Goal: Task Accomplishment & Management: Complete application form

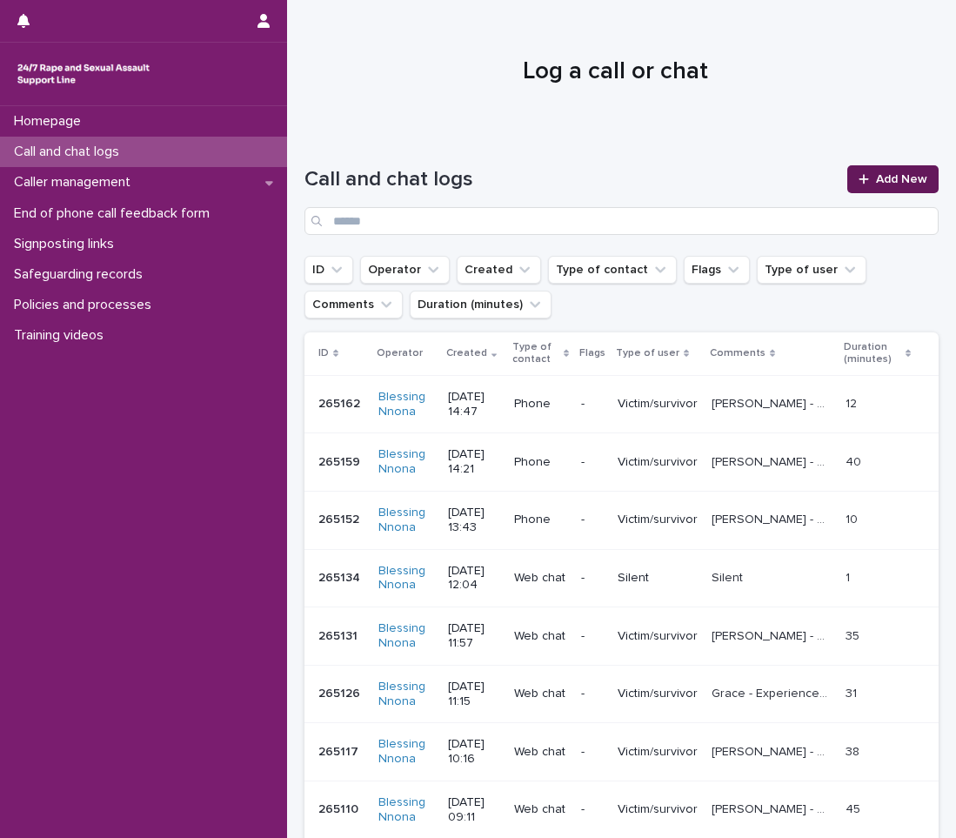
click at [891, 176] on span "Add New" at bounding box center [901, 179] width 51 height 12
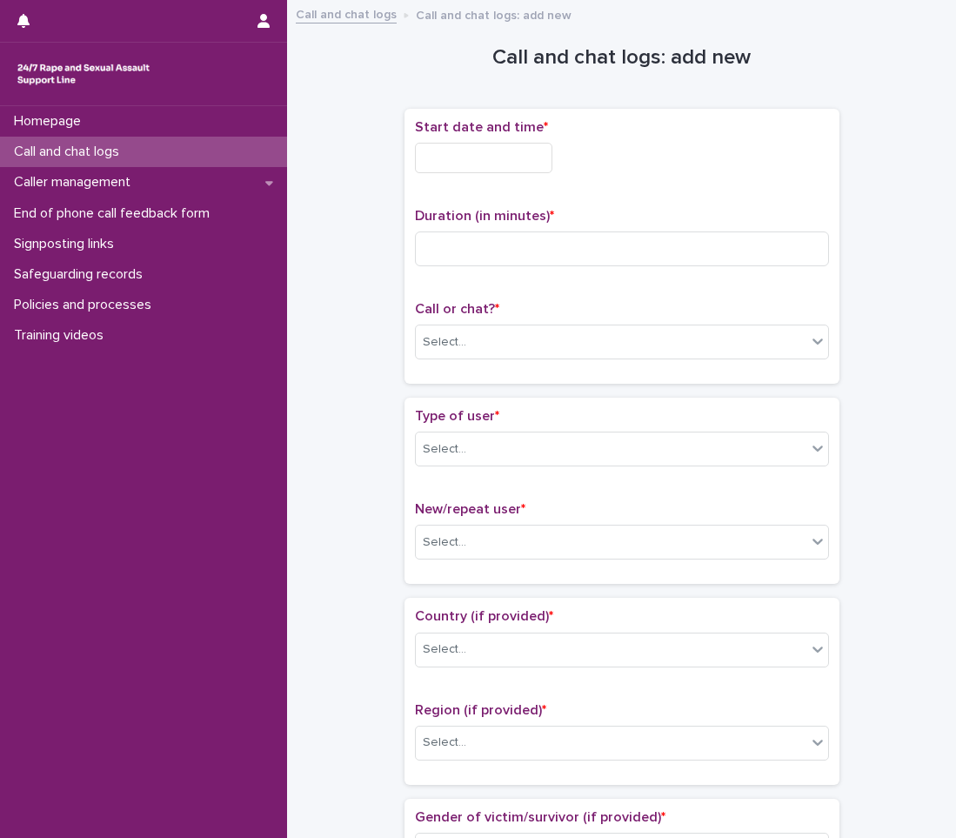
click at [443, 160] on input "text" at bounding box center [483, 158] width 137 height 30
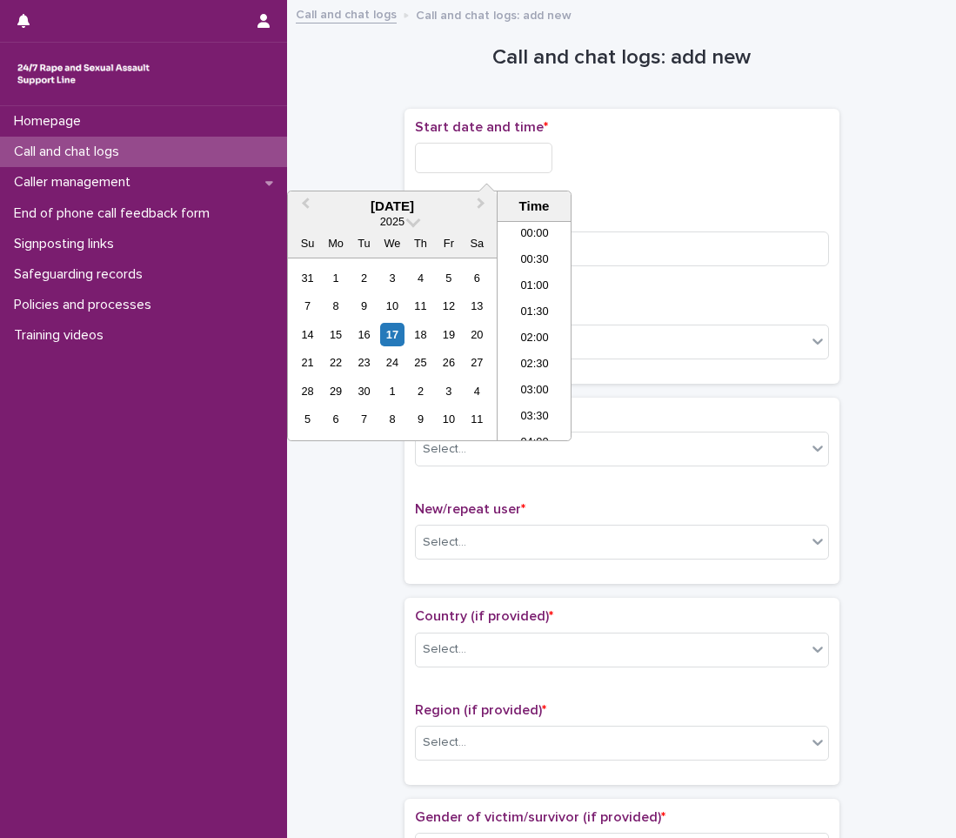
scroll to position [348, 0]
click at [393, 334] on div "17" at bounding box center [391, 334] width 23 height 23
click at [531, 331] on li "08:30" at bounding box center [534, 330] width 74 height 26
click at [533, 156] on input "**********" at bounding box center [483, 158] width 137 height 30
type input "**********"
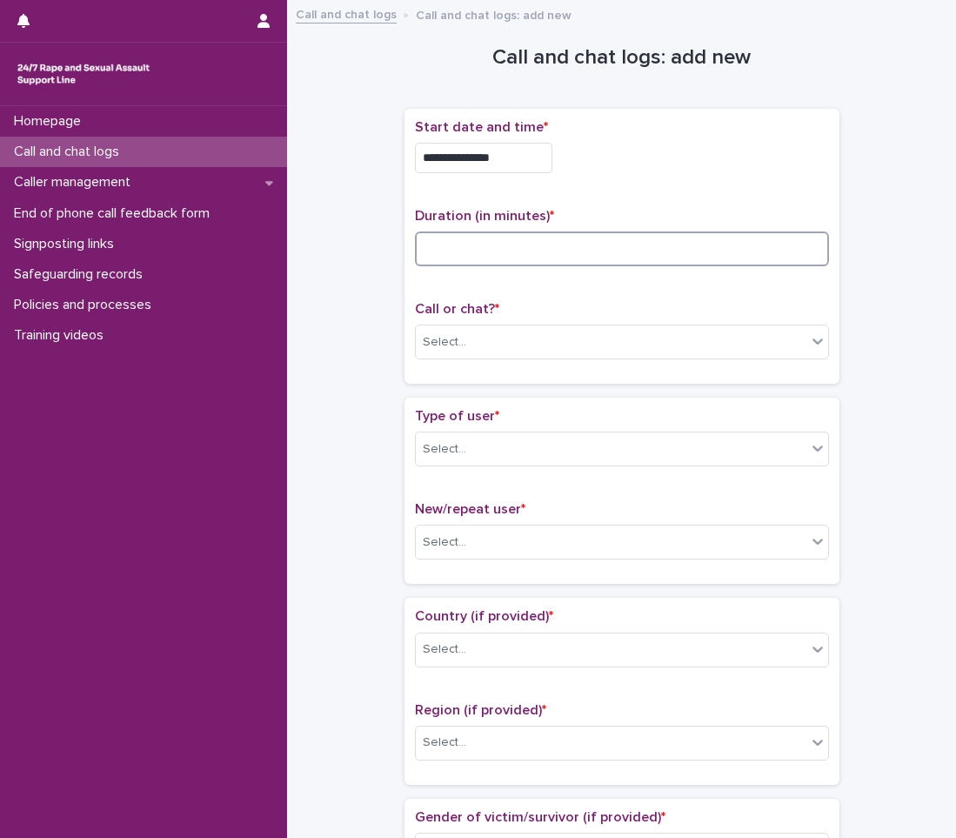
click at [604, 244] on input at bounding box center [622, 248] width 414 height 35
type input "*"
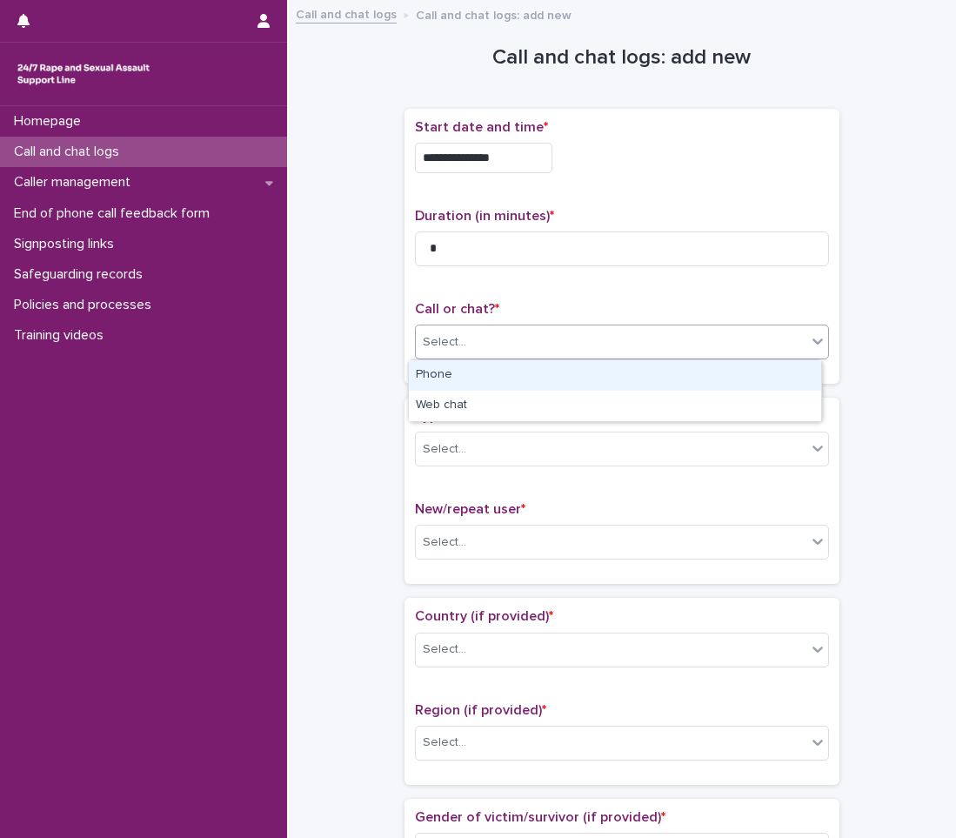
click at [482, 344] on div "Select..." at bounding box center [611, 342] width 390 height 29
click at [496, 377] on div "Phone" at bounding box center [615, 375] width 412 height 30
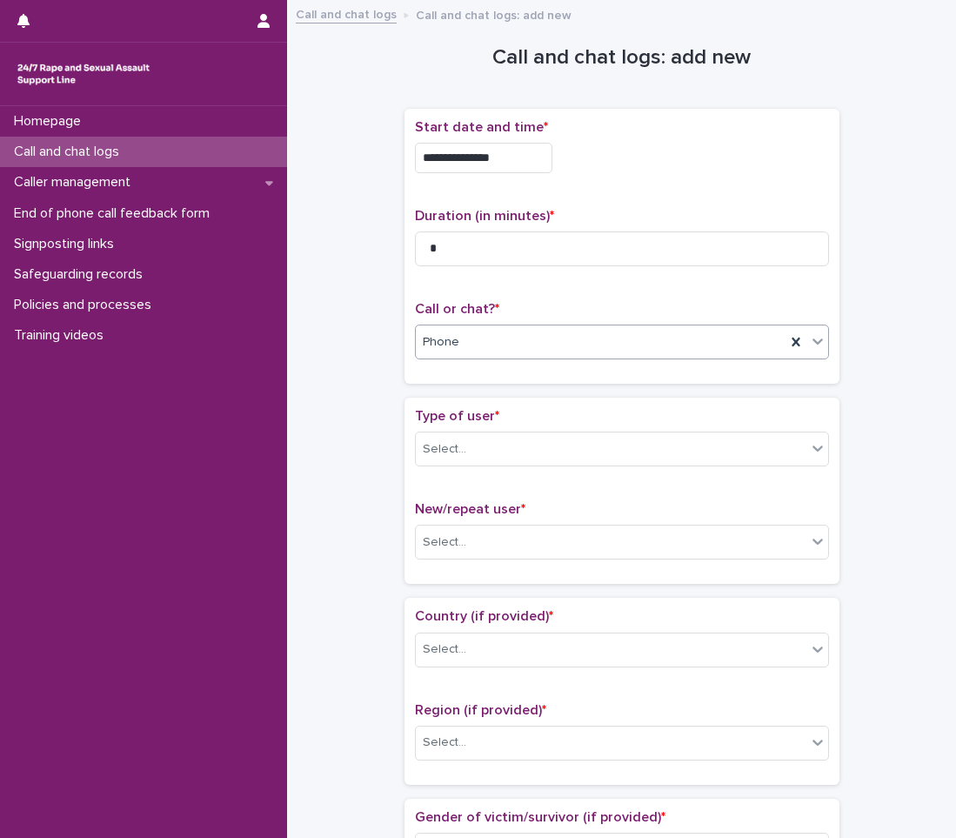
drag, startPoint x: 781, startPoint y: 337, endPoint x: 813, endPoint y: 335, distance: 32.3
click at [787, 337] on icon at bounding box center [795, 341] width 17 height 17
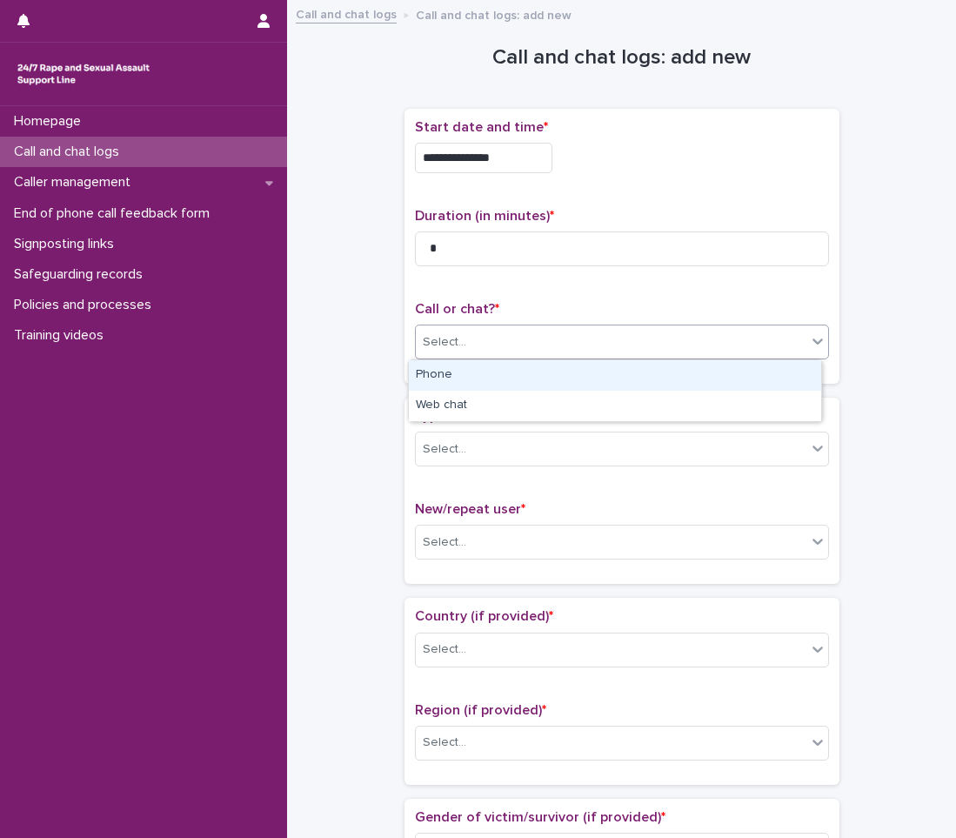
click at [814, 335] on icon at bounding box center [817, 340] width 17 height 17
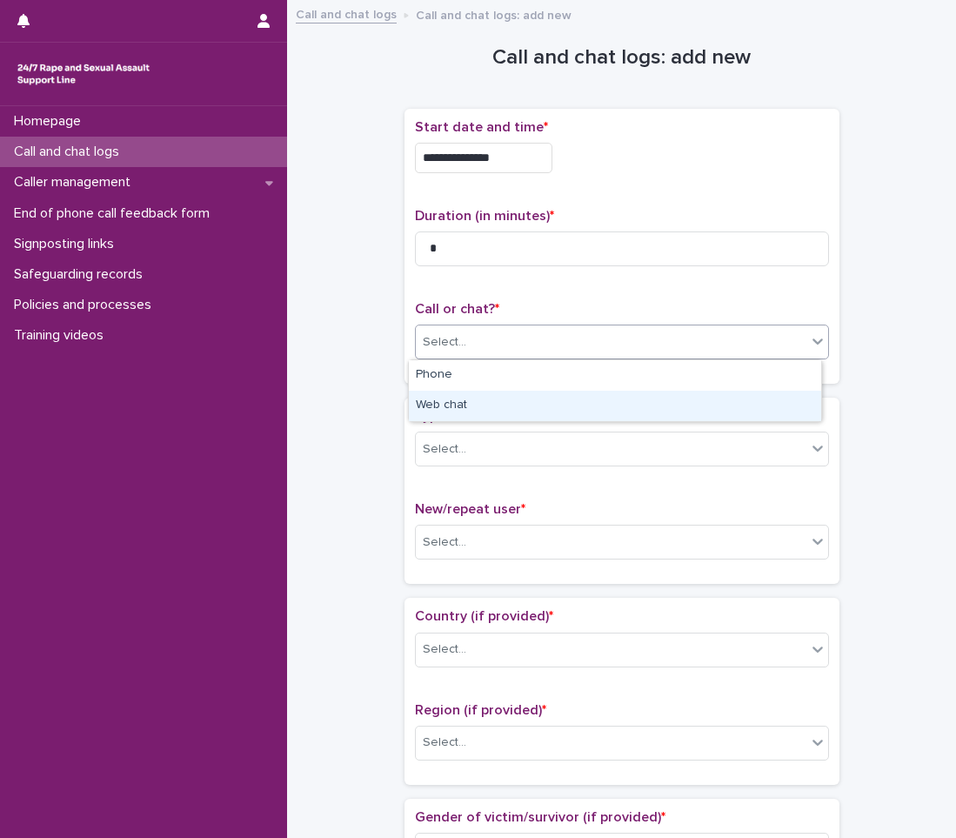
click at [684, 395] on div "Web chat" at bounding box center [615, 405] width 412 height 30
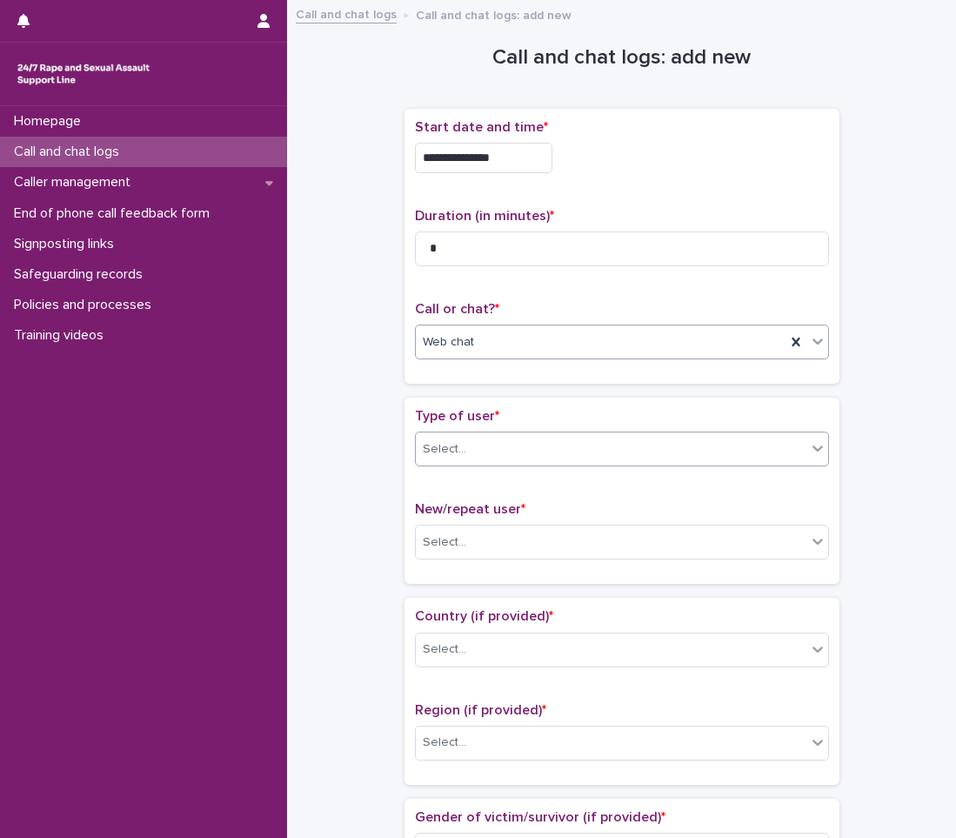
click at [597, 438] on div "Select..." at bounding box center [611, 449] width 390 height 29
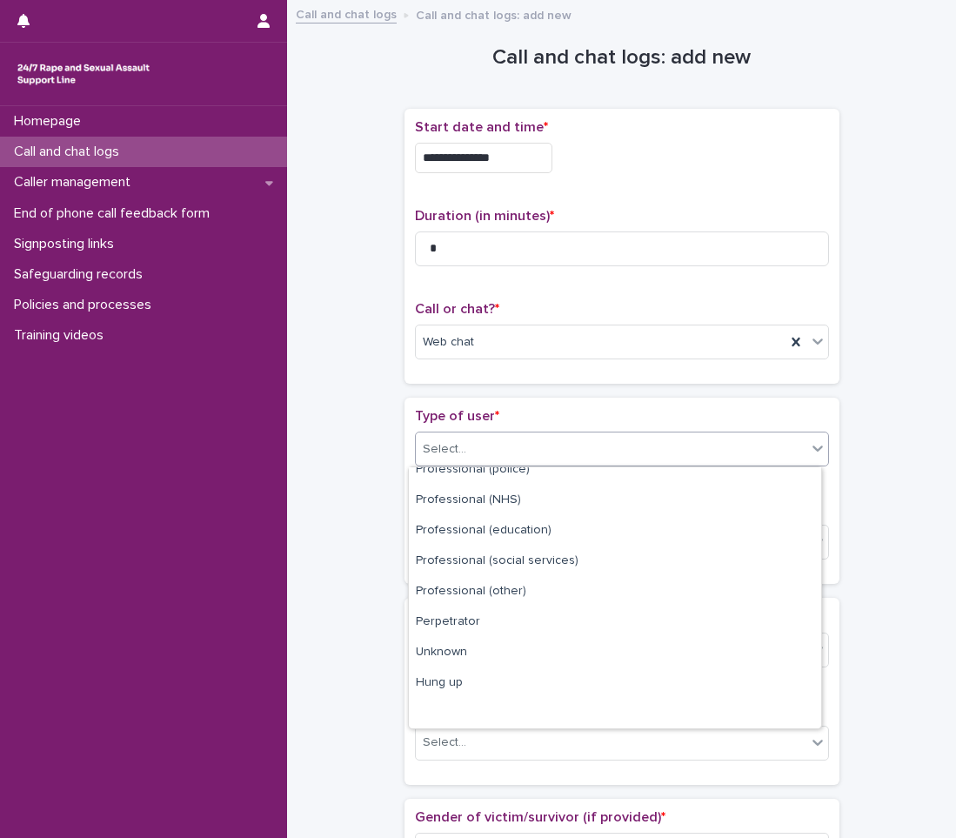
scroll to position [196, 0]
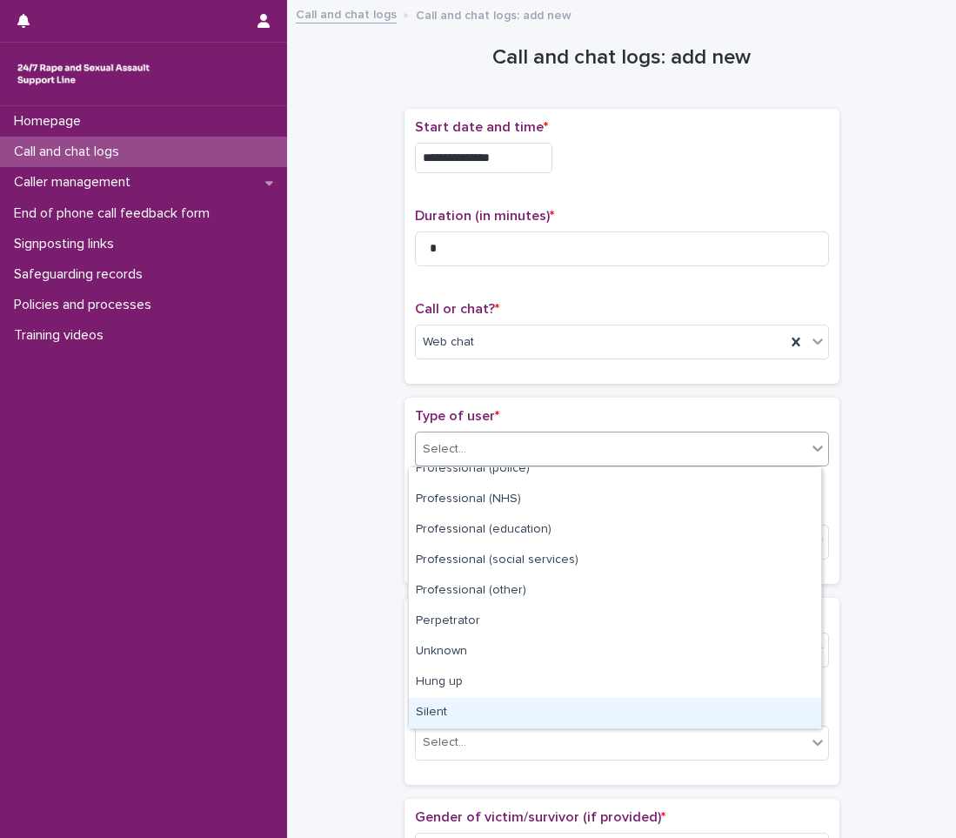
click at [434, 704] on div "Silent" at bounding box center [615, 712] width 412 height 30
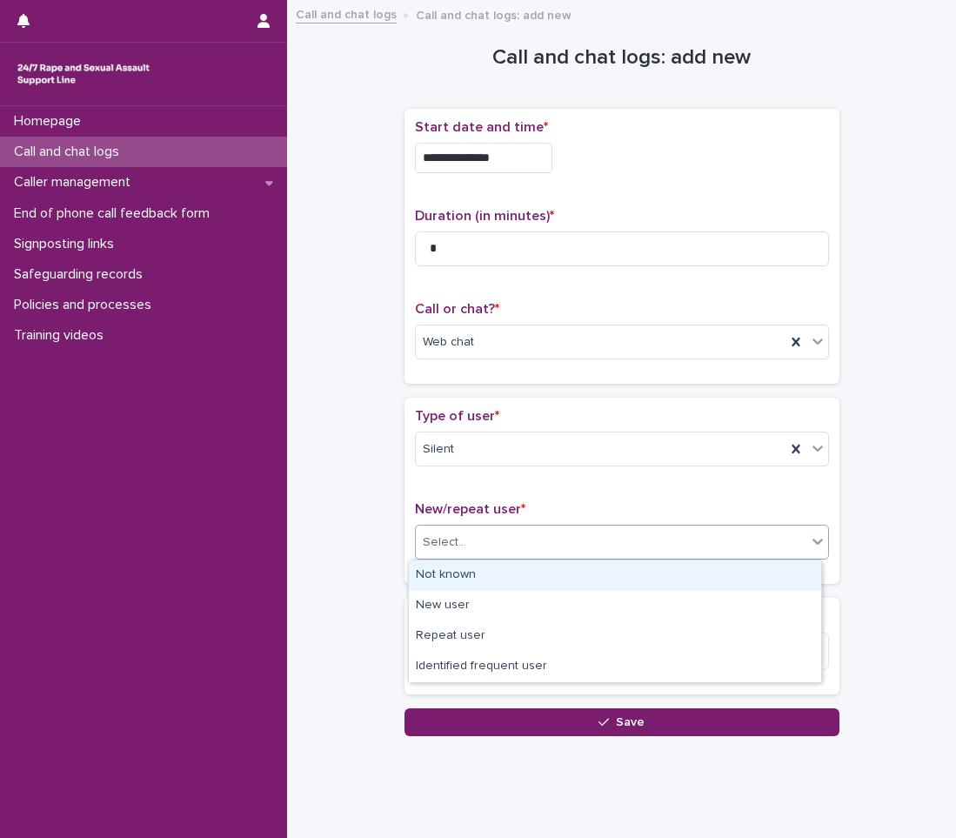
click at [470, 540] on div "Select..." at bounding box center [611, 542] width 390 height 29
click at [450, 584] on div "Not known" at bounding box center [615, 575] width 412 height 30
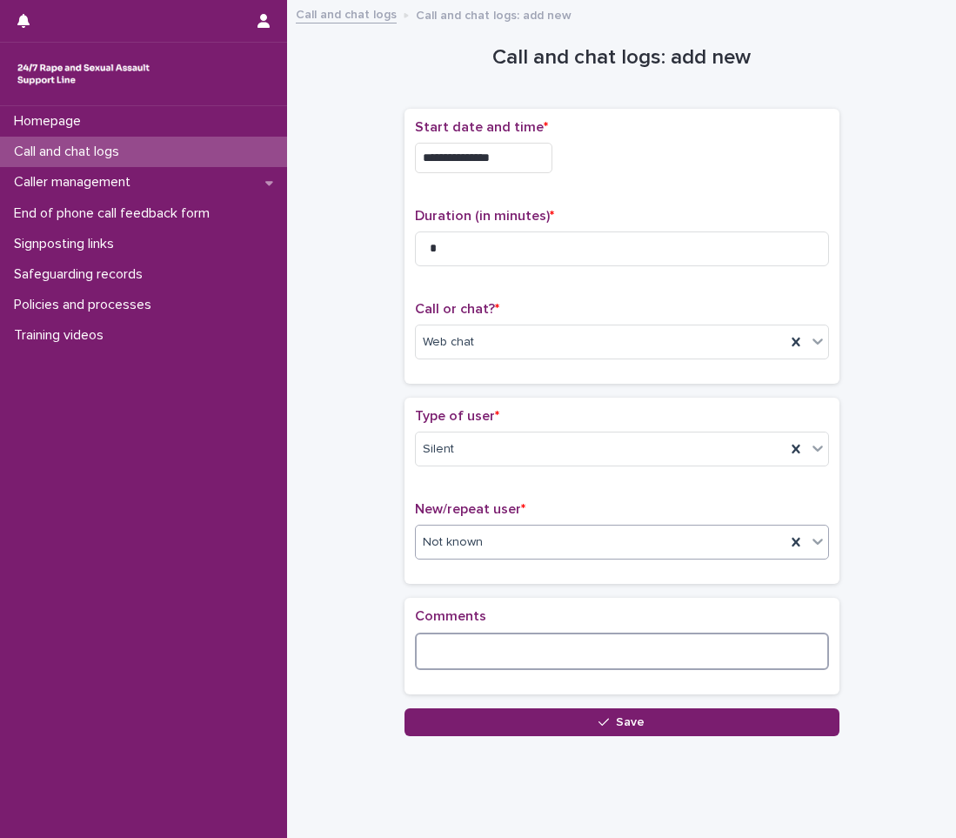
click at [438, 636] on textarea at bounding box center [622, 650] width 414 height 37
click at [444, 651] on textarea "********" at bounding box center [622, 650] width 414 height 37
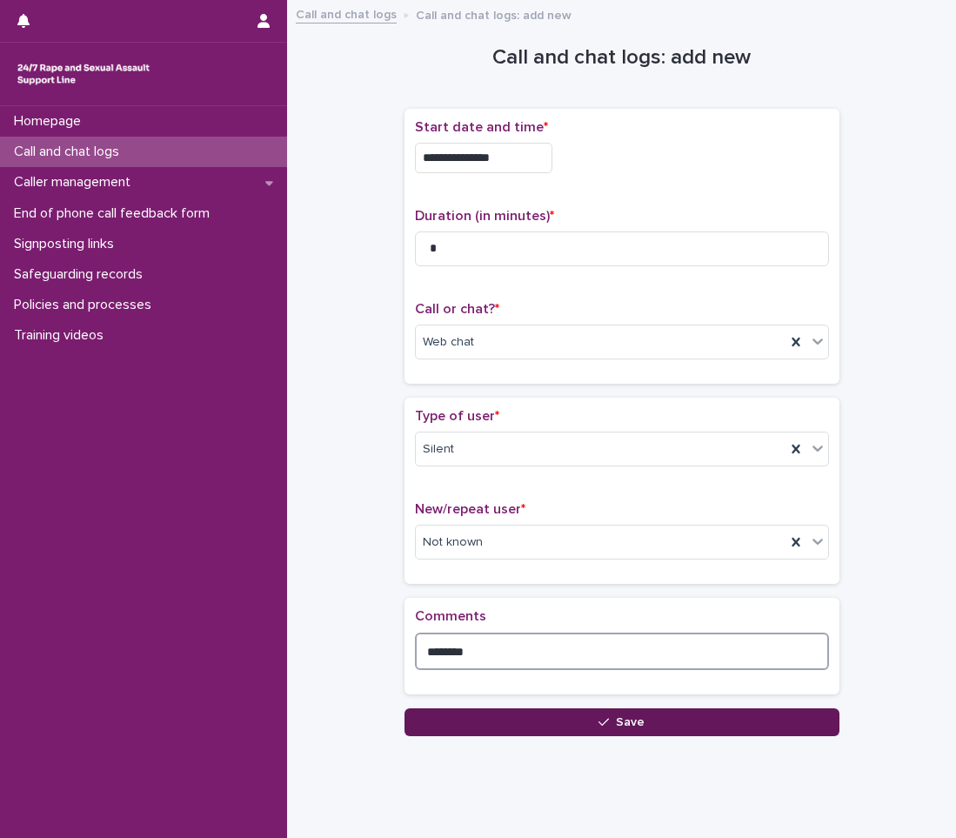
type textarea "*******"
click at [464, 711] on button "Save" at bounding box center [621, 722] width 435 height 28
